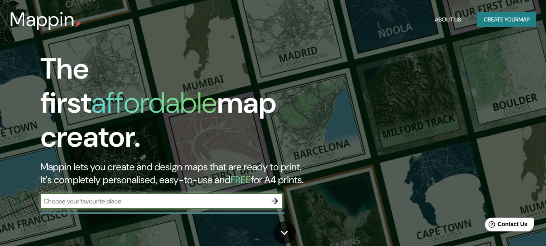
click at [170, 196] on input "text" at bounding box center [153, 200] width 227 height 9
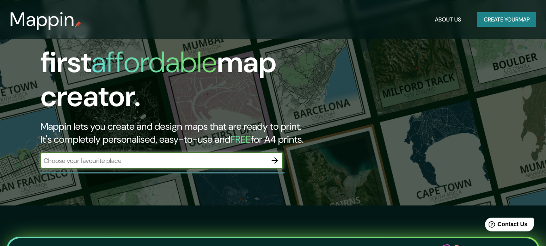
scroll to position [81, 0]
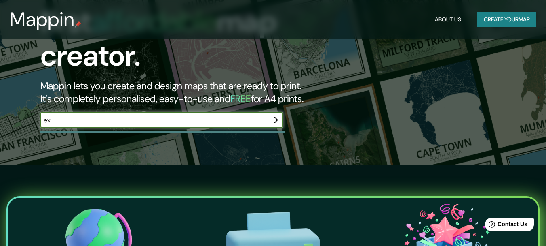
type input "e"
type input "[GEOGRAPHIC_DATA], [GEOGRAPHIC_DATA]"
click at [278, 115] on icon "button" at bounding box center [275, 120] width 10 height 10
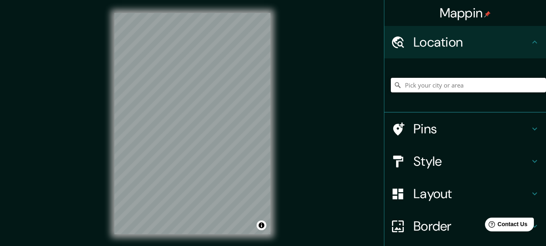
click at [444, 87] on input "Pick your city or area" at bounding box center [468, 85] width 155 height 15
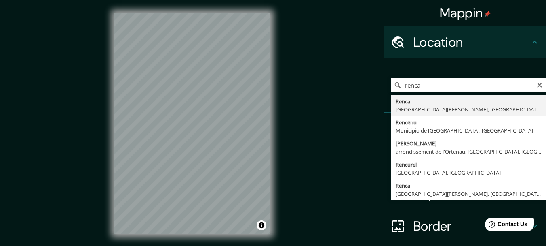
type input "Renca, [GEOGRAPHIC_DATA][PERSON_NAME], [GEOGRAPHIC_DATA]"
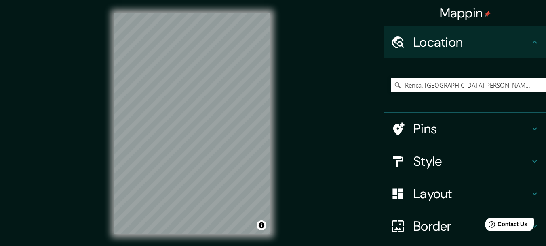
click at [530, 126] on icon at bounding box center [535, 129] width 10 height 10
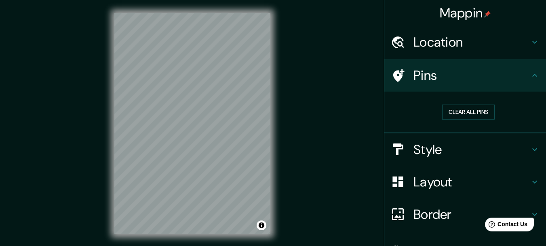
click at [529, 84] on div "Pins" at bounding box center [466, 75] width 162 height 32
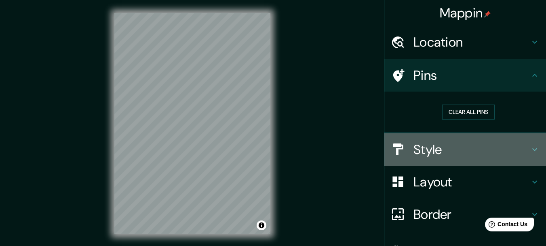
click at [515, 148] on h4 "Style" at bounding box center [472, 149] width 116 height 16
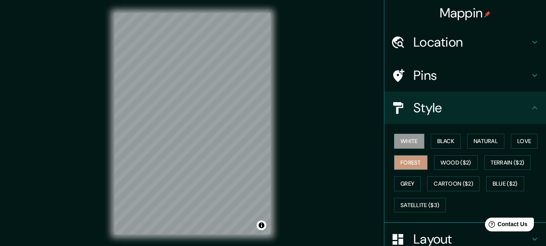
click at [404, 167] on button "Forest" at bounding box center [411, 162] width 34 height 15
click at [440, 141] on button "Black" at bounding box center [446, 140] width 30 height 15
click at [411, 142] on button "White" at bounding box center [409, 140] width 30 height 15
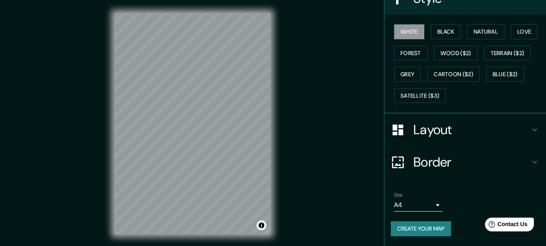
click at [530, 127] on icon at bounding box center [535, 130] width 10 height 10
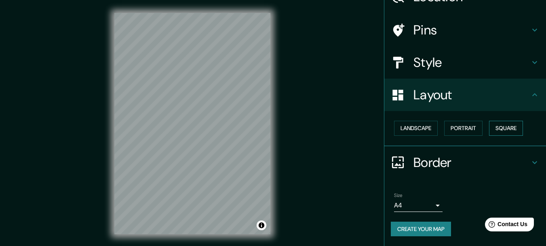
scroll to position [45, 0]
click at [417, 126] on button "Landscape" at bounding box center [416, 128] width 44 height 15
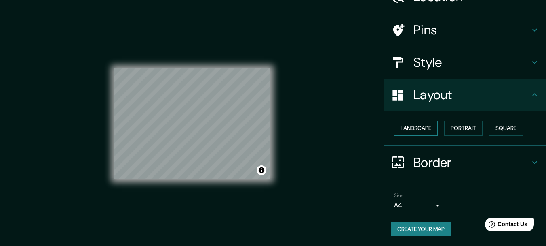
click at [417, 126] on button "Landscape" at bounding box center [416, 128] width 44 height 15
click at [468, 130] on button "Portrait" at bounding box center [464, 128] width 38 height 15
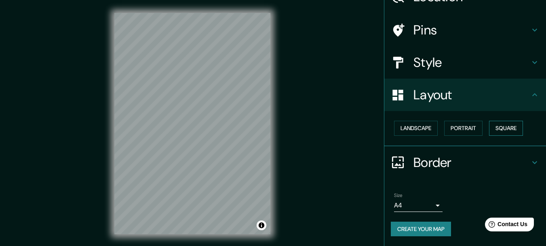
click at [494, 128] on button "Square" at bounding box center [506, 128] width 34 height 15
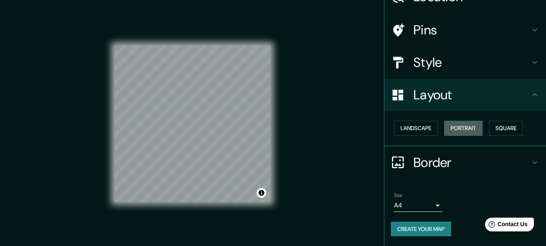
click at [457, 132] on button "Portrait" at bounding box center [464, 128] width 38 height 15
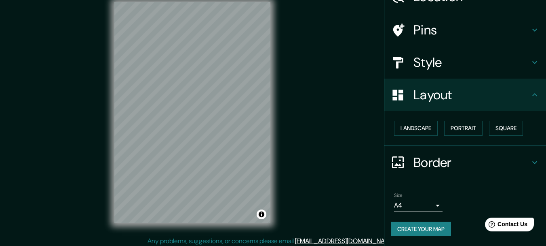
scroll to position [14, 0]
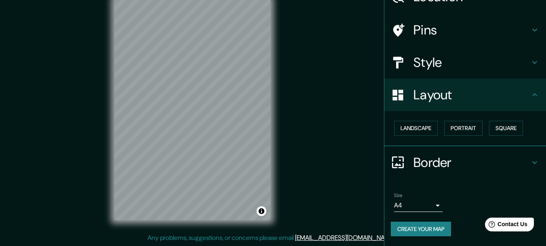
click at [457, 163] on h4 "Border" at bounding box center [472, 162] width 116 height 16
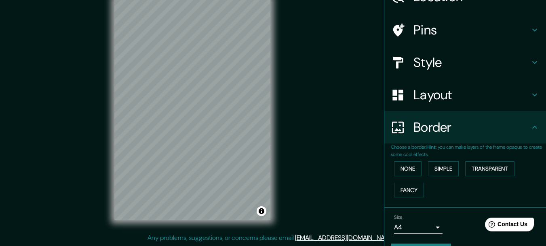
scroll to position [68, 0]
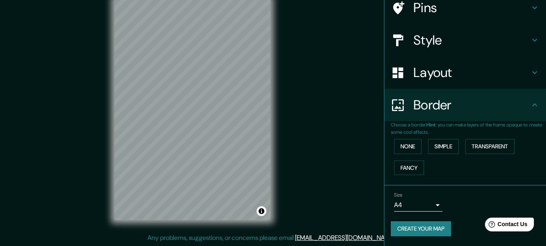
click at [476, 112] on h4 "Border" at bounding box center [472, 105] width 116 height 16
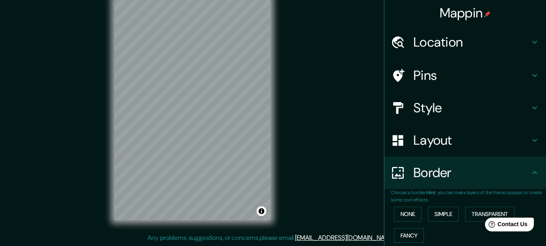
scroll to position [0, 0]
